Goal: Transaction & Acquisition: Purchase product/service

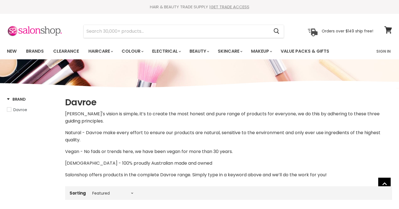
select select "manual"
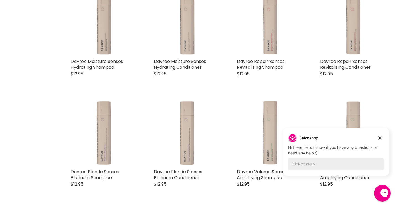
scroll to position [223, 0]
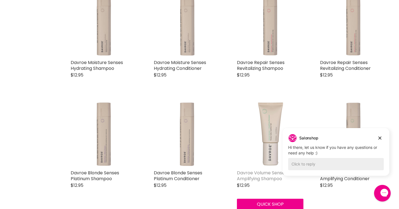
click at [259, 177] on link "Davroe Volume Senses Amplifying Shampoo" at bounding box center [262, 176] width 50 height 12
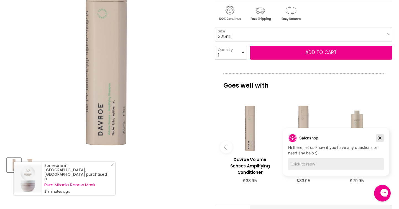
click at [379, 137] on icon "Dismiss campaign" at bounding box center [379, 138] width 3 height 3
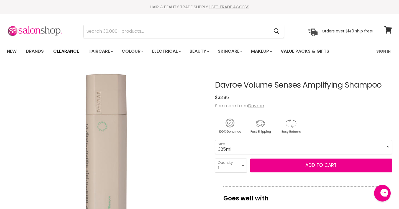
click at [73, 50] on link "Clearance" at bounding box center [66, 51] width 34 height 12
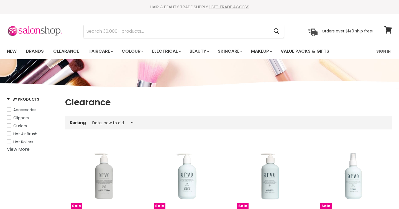
select select "created-descending"
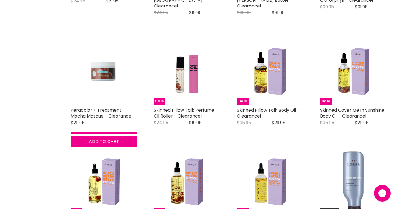
scroll to position [1115, 0]
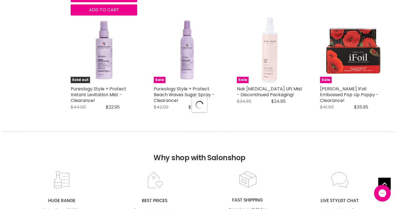
select select "created-descending"
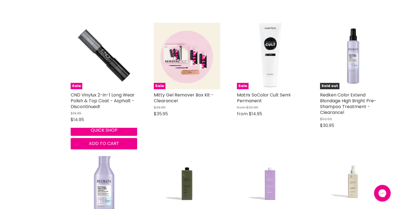
scroll to position [2566, 0]
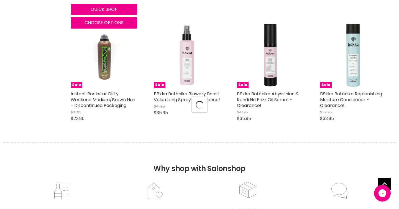
select select "created-descending"
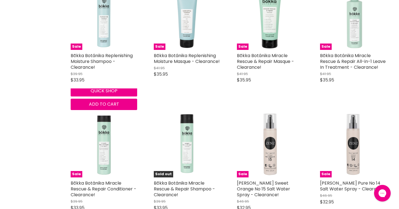
scroll to position [2979, 0]
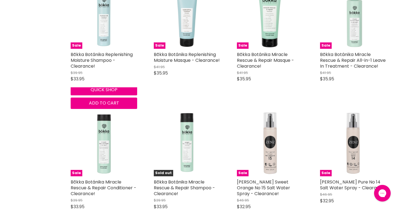
click at [73, 51] on link "Bōkka Botánika Replenishing Moisture Shampoo - Clearance!" at bounding box center [102, 60] width 62 height 18
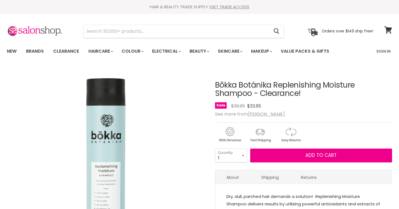
click at [34, 50] on link "Brands" at bounding box center [35, 51] width 26 height 12
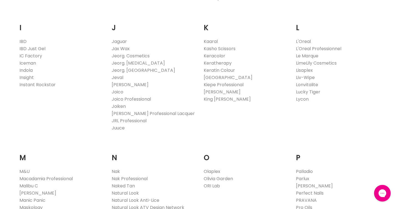
scroll to position [480, 0]
click at [303, 41] on link "L'Oreal" at bounding box center [303, 40] width 15 height 6
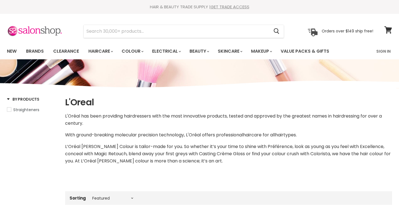
select select "manual"
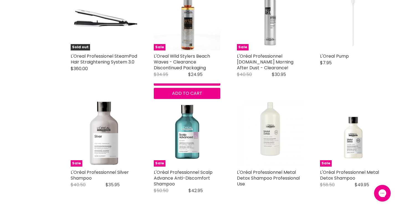
scroll to position [1245, 0]
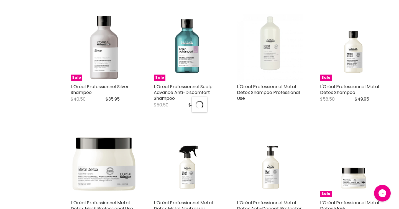
scroll to position [1330, 0]
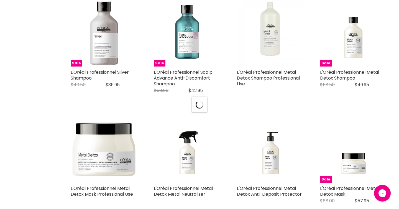
select select "manual"
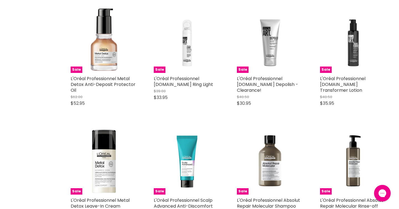
scroll to position [1565, 0]
